Goal: Understand process/instructions: Learn how to perform a task or action

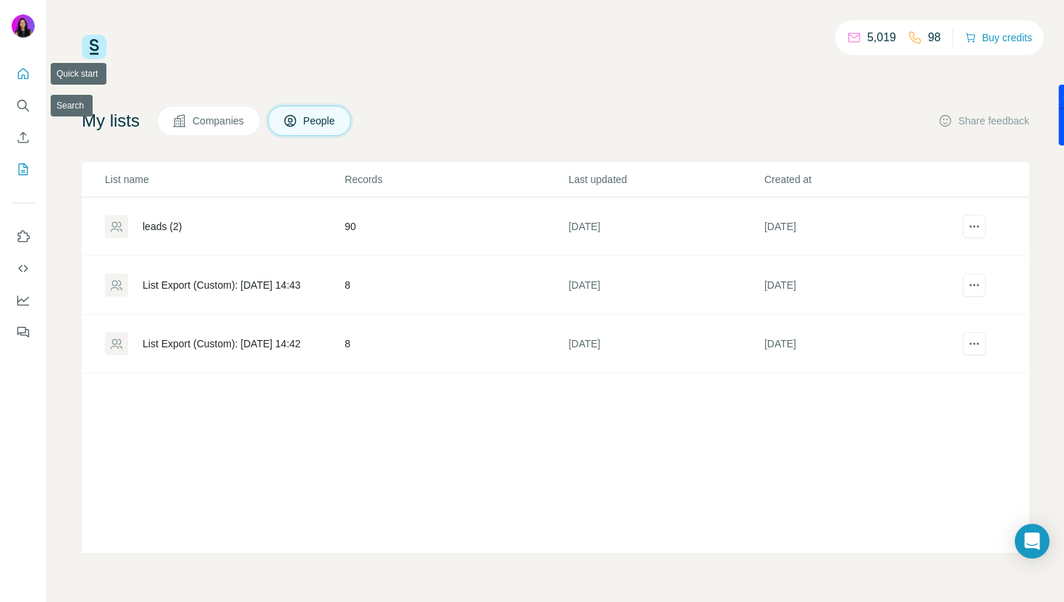
click at [25, 73] on icon "Quick start" at bounding box center [23, 74] width 14 height 14
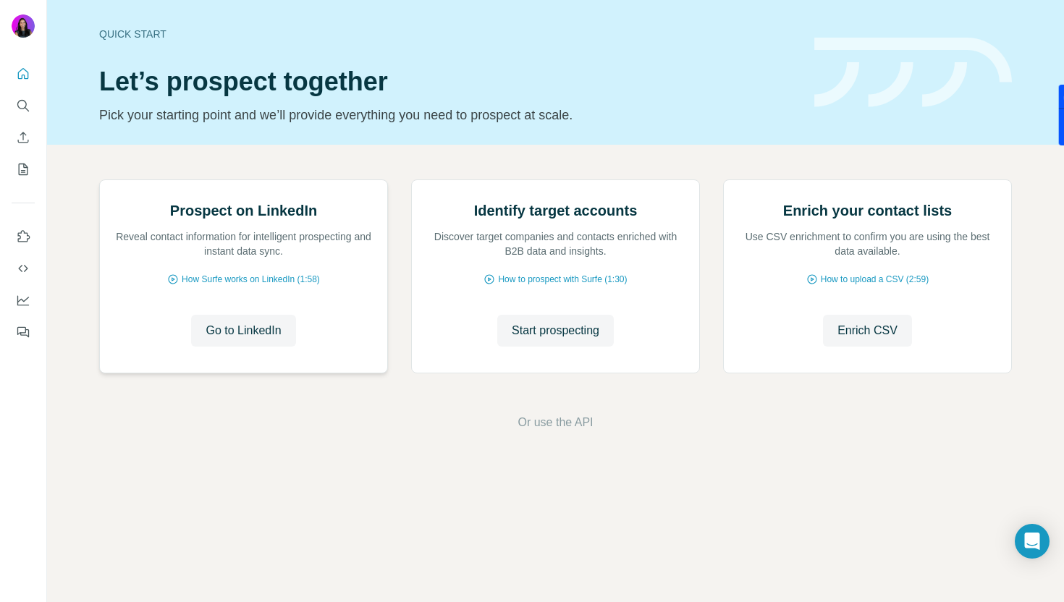
scroll to position [23, 0]
